Goal: Task Accomplishment & Management: Use online tool/utility

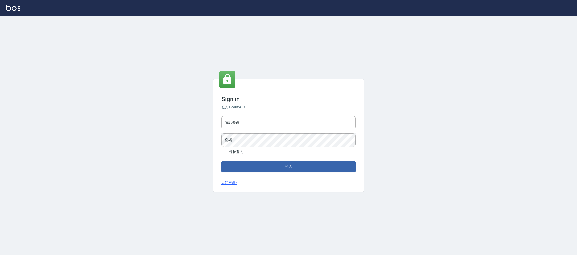
click at [322, 132] on div "電話號碼 電話號碼 密碼 密碼" at bounding box center [288, 131] width 138 height 35
click at [323, 125] on input "電話號碼" at bounding box center [288, 123] width 134 height 14
type input "0981921116"
click at [285, 128] on input "0981921116" at bounding box center [288, 123] width 134 height 14
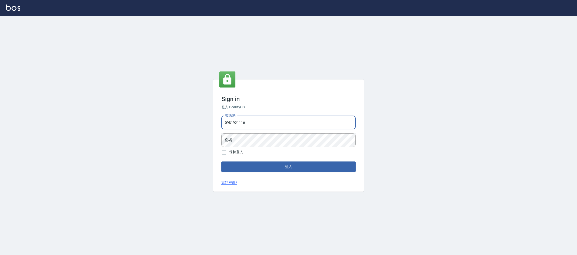
click at [285, 128] on input "0981921116" at bounding box center [288, 123] width 134 height 14
click at [276, 122] on input "0981921116" at bounding box center [288, 123] width 134 height 14
click at [281, 121] on input "電話號碼" at bounding box center [288, 123] width 134 height 14
type input "0225158181"
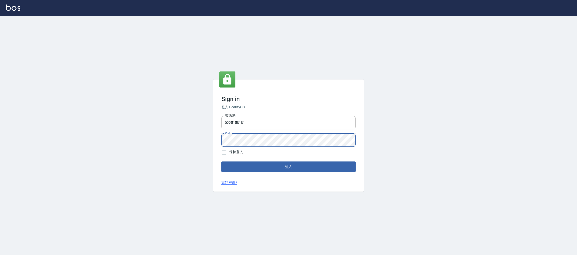
click at [221, 161] on button "登入" at bounding box center [288, 166] width 134 height 11
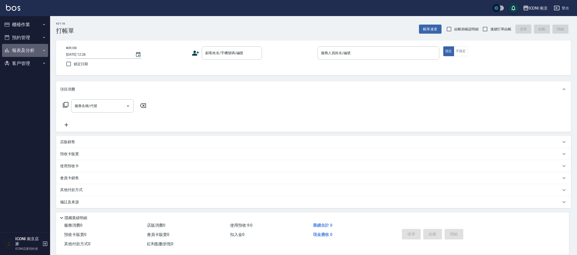
click at [30, 54] on button "報表及分析" at bounding box center [25, 50] width 46 height 13
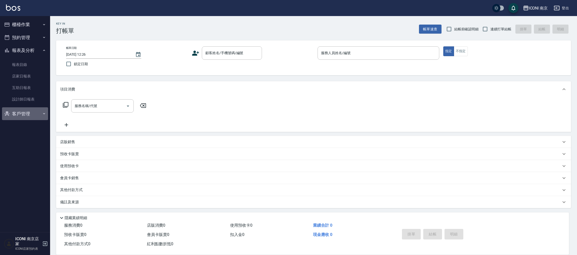
click at [25, 114] on button "客戶管理" at bounding box center [25, 113] width 46 height 13
click at [25, 124] on link "客戶列表" at bounding box center [25, 128] width 46 height 12
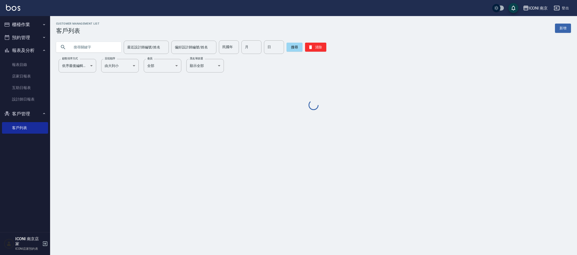
click at [93, 52] on input "text" at bounding box center [93, 47] width 47 height 14
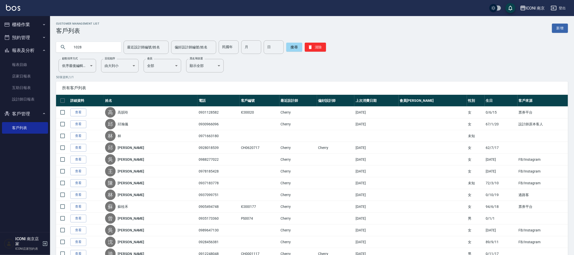
type input "1028"
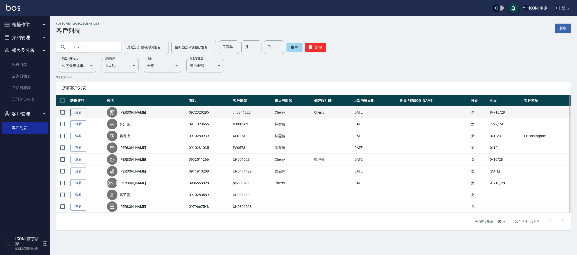
click at [74, 115] on link "查看" at bounding box center [78, 112] width 16 height 8
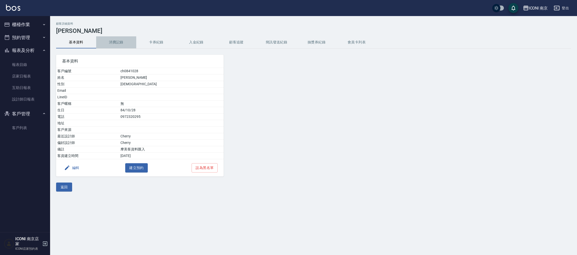
click at [116, 43] on button "消費記錄" at bounding box center [116, 42] width 40 height 12
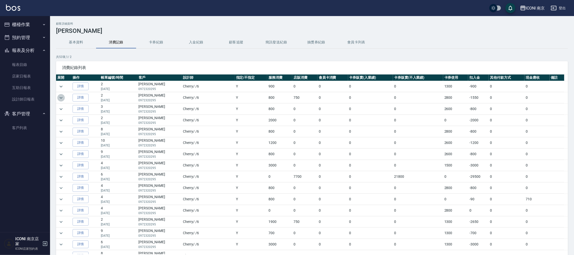
click at [61, 99] on icon "expand row" at bounding box center [61, 98] width 6 height 6
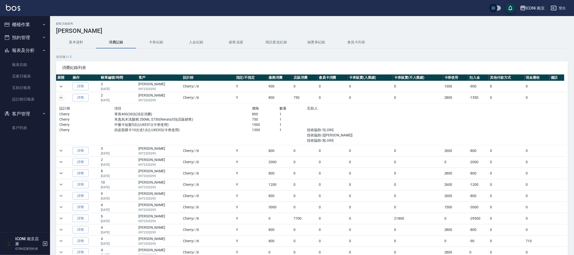
click at [200, 40] on button "入金紀錄" at bounding box center [196, 42] width 40 height 12
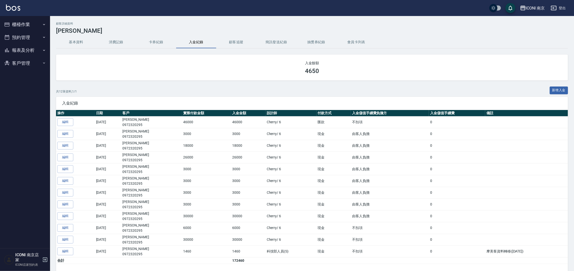
click at [29, 17] on ul "櫃檯作業 打帳單 帳單列表 現金收支登錄 每日結帳 現場電腦打卡 預約管理 預約管理 單日預約紀錄 單週預約紀錄 報表及分析 報表目錄 店家日報表 互助日報表…" at bounding box center [25, 44] width 46 height 56
click at [26, 23] on button "櫃檯作業" at bounding box center [25, 24] width 46 height 13
click at [22, 38] on link "打帳單" at bounding box center [25, 39] width 46 height 12
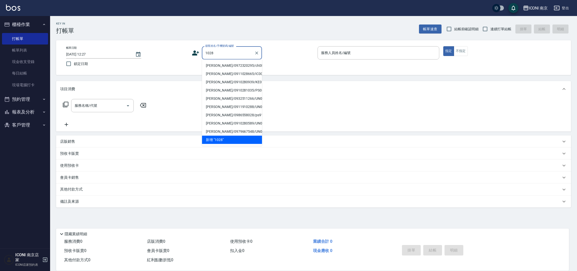
click at [245, 70] on li "顏銘佐/0972320295/ch0841028" at bounding box center [232, 66] width 60 height 8
type input "顏銘佐/0972320295/ch0841028"
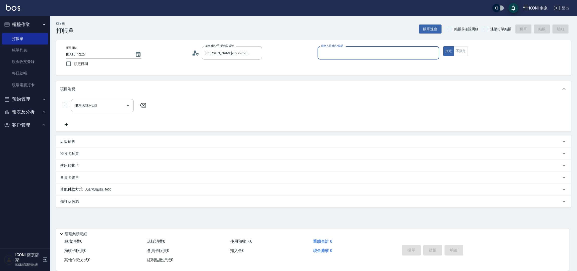
type input "Cherry-6"
click at [80, 165] on icon at bounding box center [82, 166] width 6 height 6
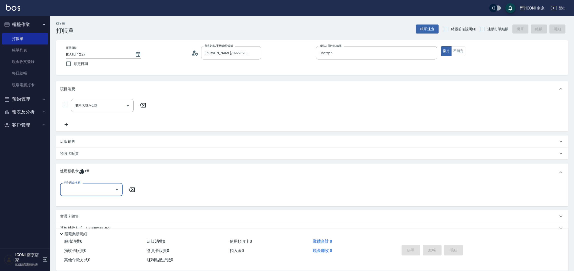
click at [97, 193] on input "卡券代號/名稱" at bounding box center [87, 189] width 51 height 9
